Goal: Obtain resource: Download file/media

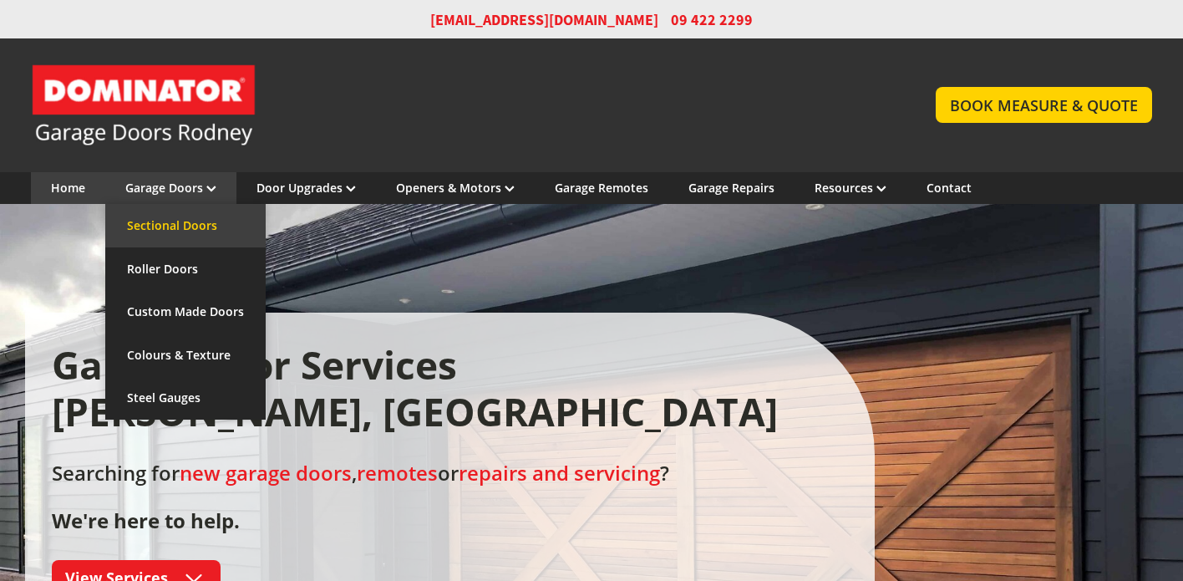
click at [178, 227] on link "Sectional Doors" at bounding box center [185, 225] width 160 height 43
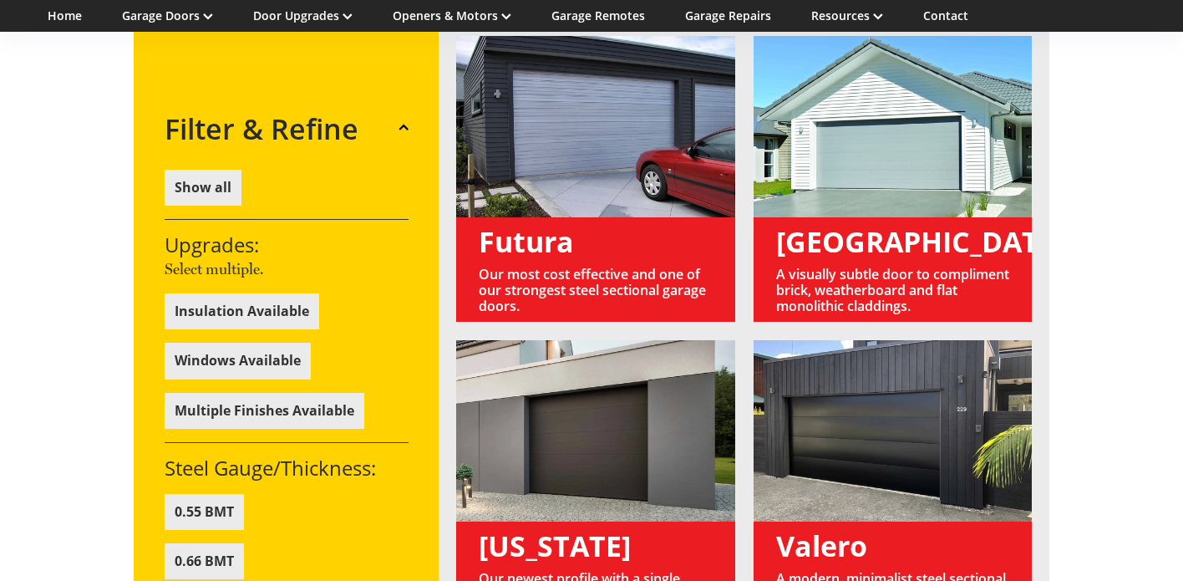
scroll to position [1165, 0]
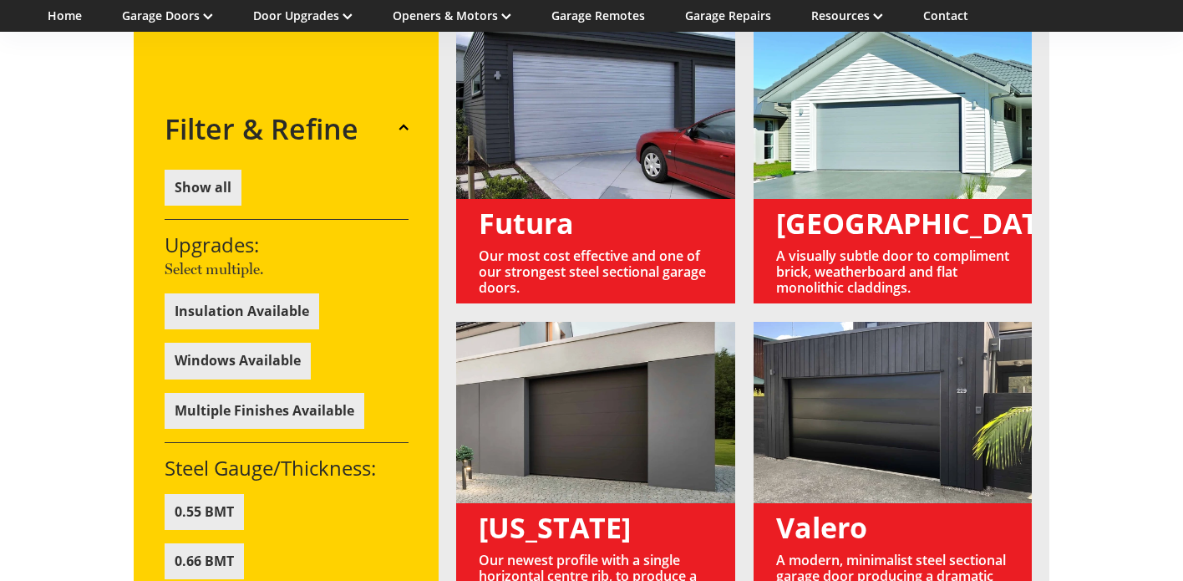
click at [852, 126] on link at bounding box center [893, 161] width 279 height 286
click at [844, 191] on link at bounding box center [893, 161] width 279 height 286
click at [842, 158] on link at bounding box center [893, 161] width 279 height 286
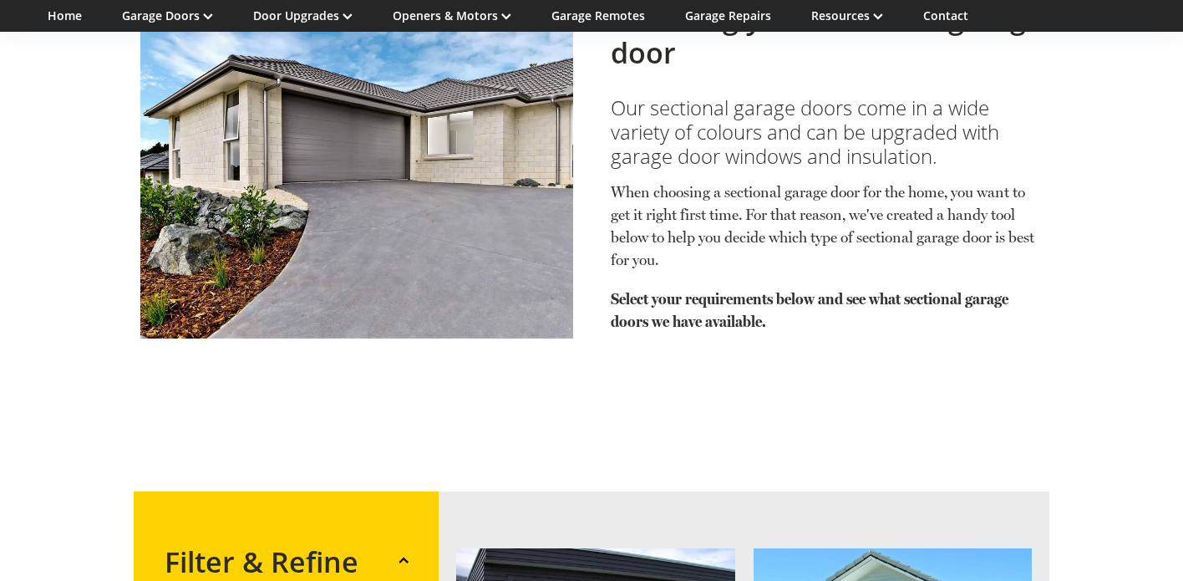
scroll to position [623, 0]
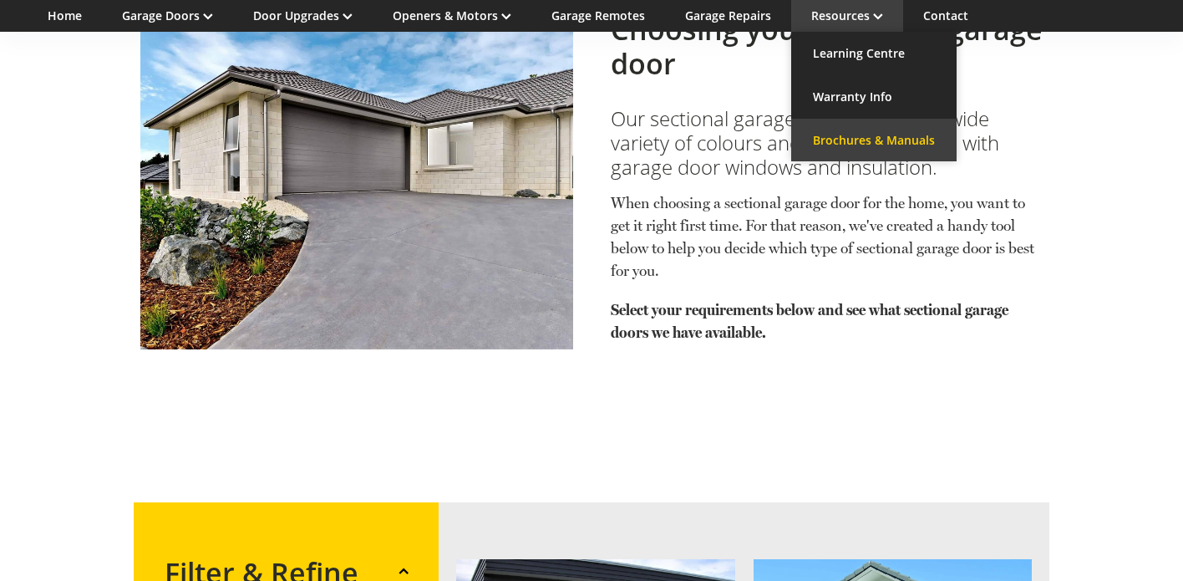
click at [870, 139] on link "Brochures & Manuals" at bounding box center [873, 140] width 165 height 43
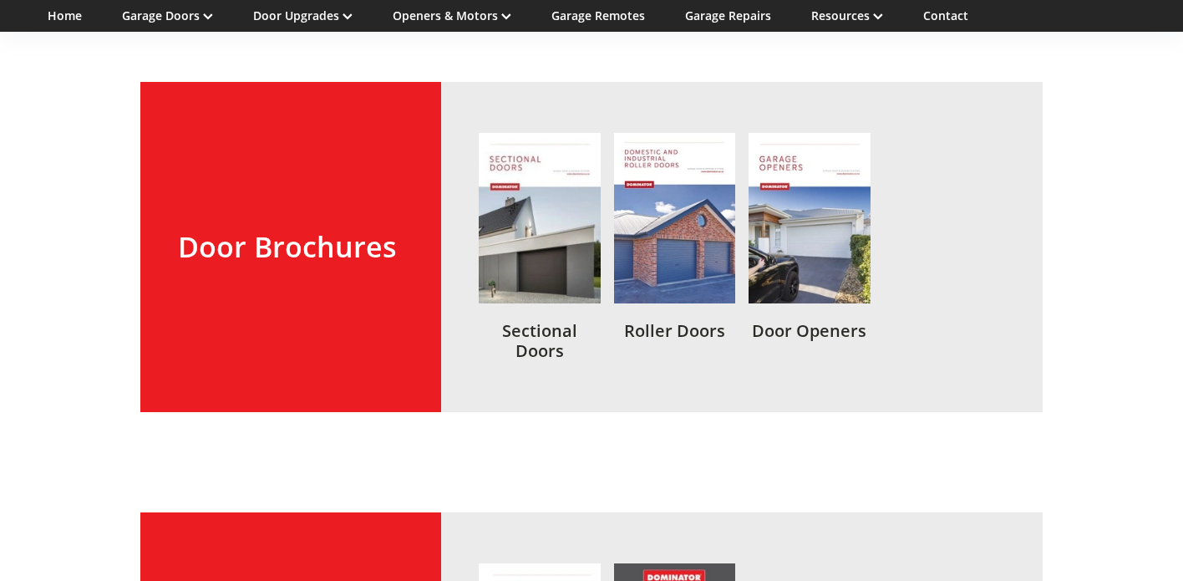
scroll to position [457, 0]
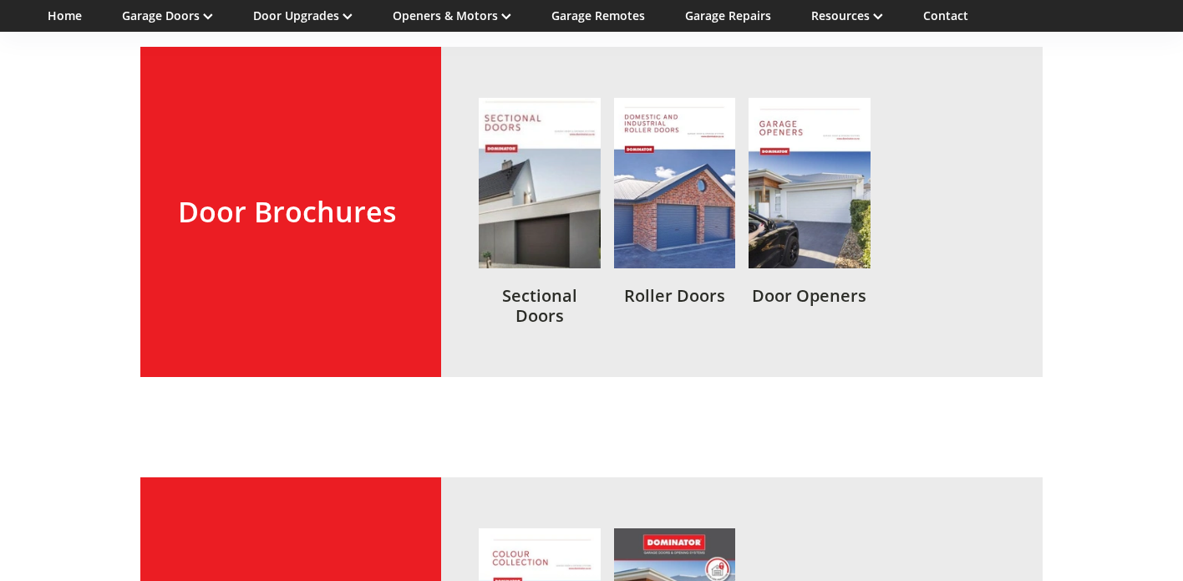
click at [528, 294] on link at bounding box center [540, 212] width 122 height 228
